Goal: Complete application form: Complete application form

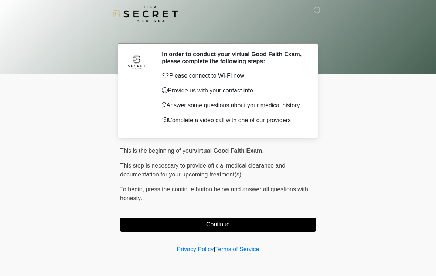
click at [288, 218] on div "This is the beginning of your virtual Good Faith Exam . ﻿﻿﻿﻿﻿﻿﻿﻿ This step is n…" at bounding box center [218, 188] width 196 height 85
click at [290, 231] on button "Continue" at bounding box center [218, 224] width 196 height 14
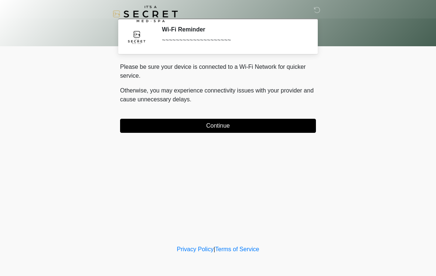
click at [241, 123] on button "Continue" at bounding box center [218, 126] width 196 height 14
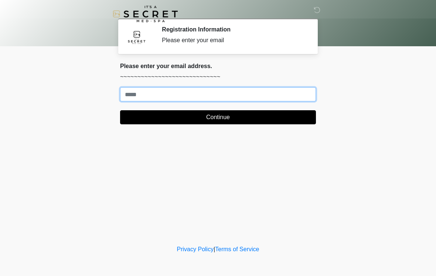
click at [209, 90] on input "Where should we email your treatment plan?" at bounding box center [218, 94] width 196 height 14
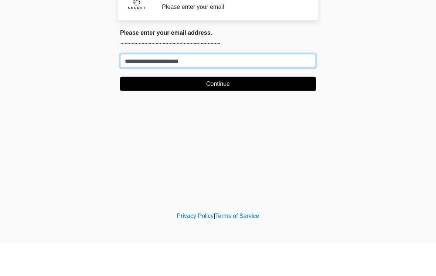
type input "**********"
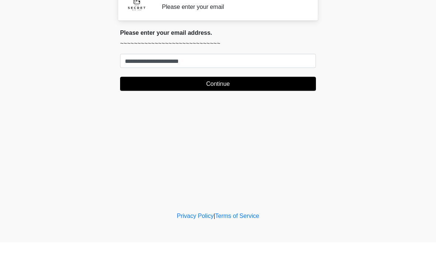
click at [263, 110] on button "Continue" at bounding box center [218, 117] width 196 height 14
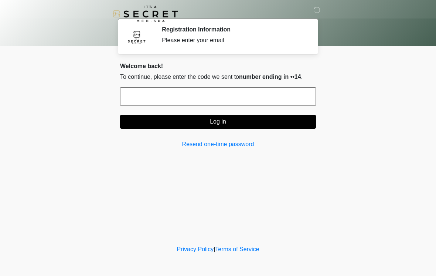
click at [255, 96] on input "text" at bounding box center [218, 96] width 196 height 18
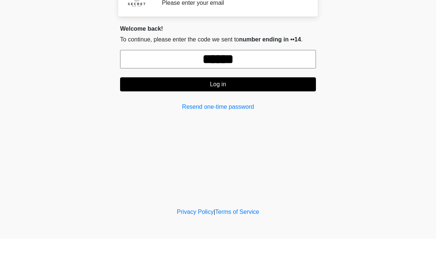
type input "******"
click at [237, 115] on button "Log in" at bounding box center [218, 122] width 196 height 14
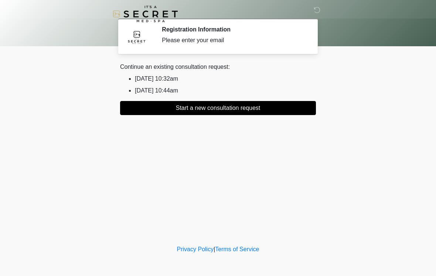
click at [264, 109] on button "Start a new consultation request" at bounding box center [218, 108] width 196 height 14
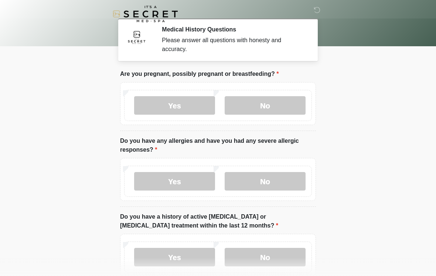
click at [275, 107] on label "No" at bounding box center [265, 105] width 81 height 18
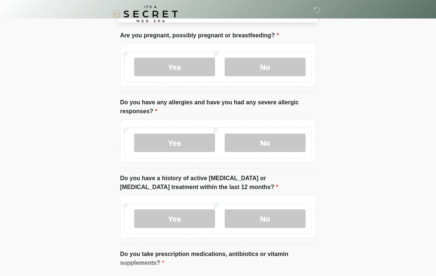
scroll to position [64, 0]
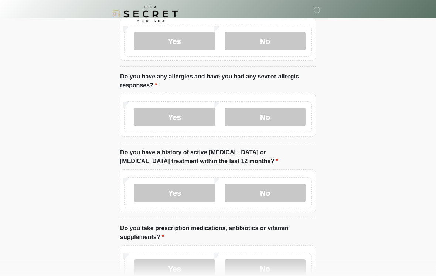
click at [277, 116] on label "No" at bounding box center [265, 117] width 81 height 18
click at [275, 198] on label "No" at bounding box center [265, 192] width 81 height 18
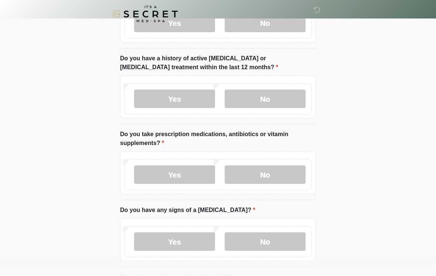
scroll to position [166, 0]
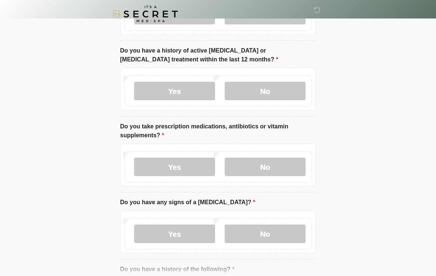
click at [282, 161] on label "No" at bounding box center [265, 166] width 81 height 18
click at [277, 239] on label "No" at bounding box center [265, 233] width 81 height 18
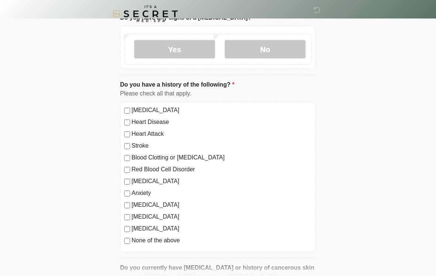
scroll to position [350, 0]
click at [178, 236] on label "None of the above" at bounding box center [222, 240] width 180 height 9
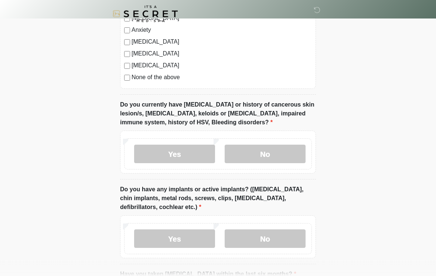
click at [282, 146] on label "No" at bounding box center [265, 154] width 81 height 18
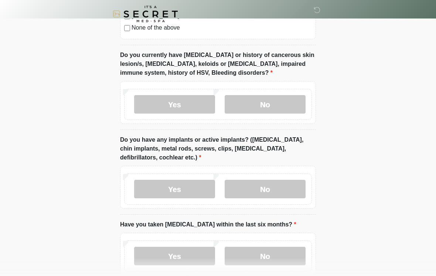
click at [277, 186] on label "No" at bounding box center [265, 189] width 81 height 18
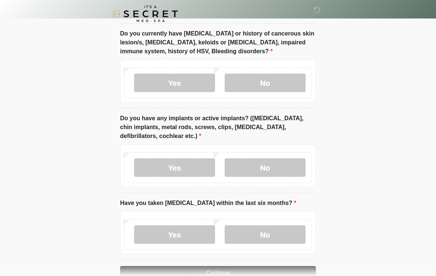
scroll to position [616, 0]
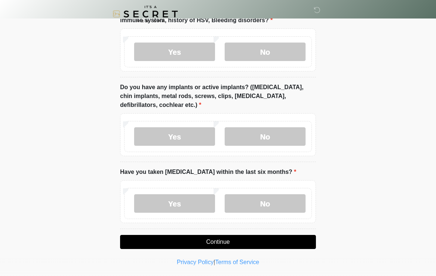
click at [284, 204] on label "No" at bounding box center [265, 203] width 81 height 18
click at [261, 241] on button "Continue" at bounding box center [218, 242] width 196 height 14
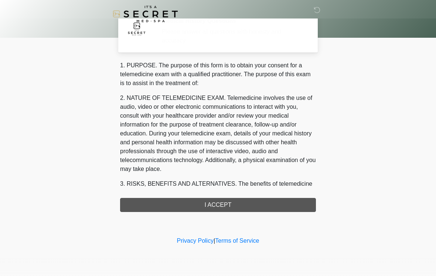
scroll to position [0, 0]
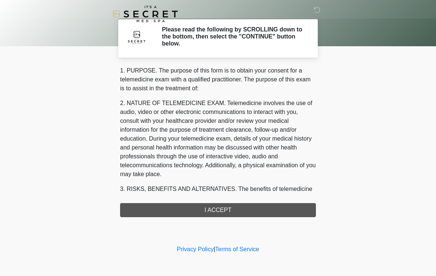
click at [258, 213] on div "1. PURPOSE. The purpose of this form is to obtain your consent for a telemedici…" at bounding box center [218, 141] width 196 height 151
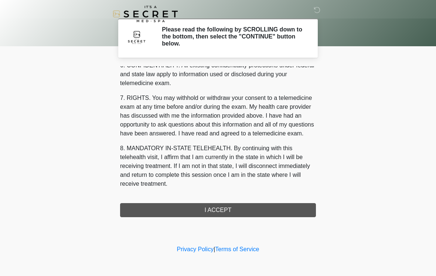
scroll to position [301, 0]
click at [234, 207] on button "I ACCEPT" at bounding box center [218, 210] width 196 height 14
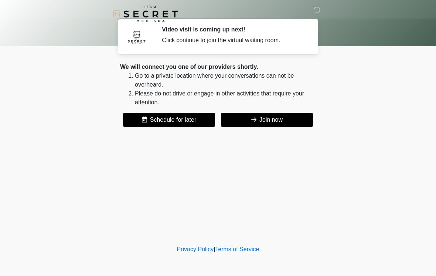
click at [267, 116] on button "Join now" at bounding box center [267, 120] width 92 height 14
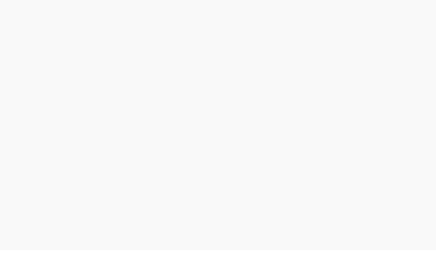
scroll to position [2, 0]
